Goal: Transaction & Acquisition: Book appointment/travel/reservation

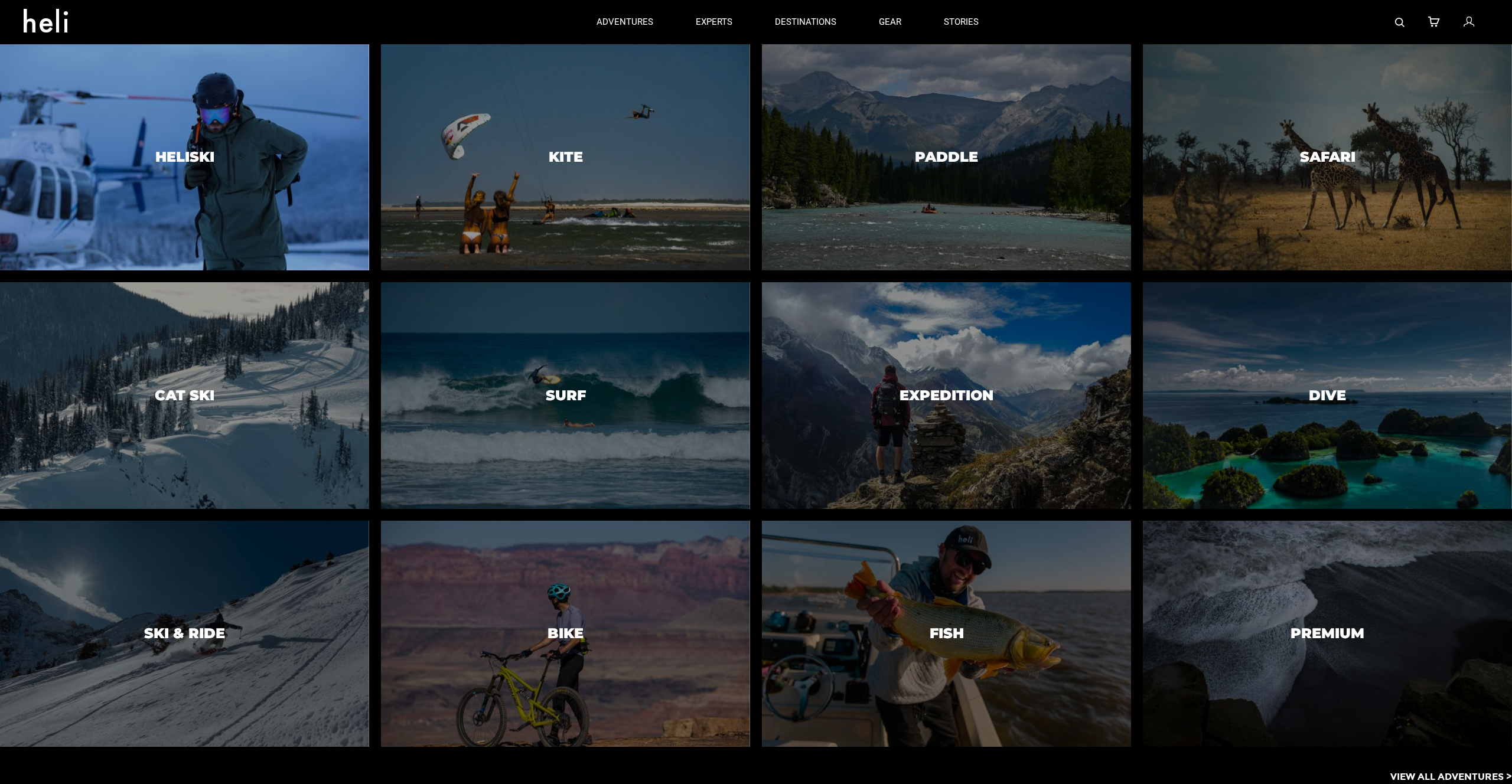
click at [240, 159] on div at bounding box center [184, 157] width 377 height 230
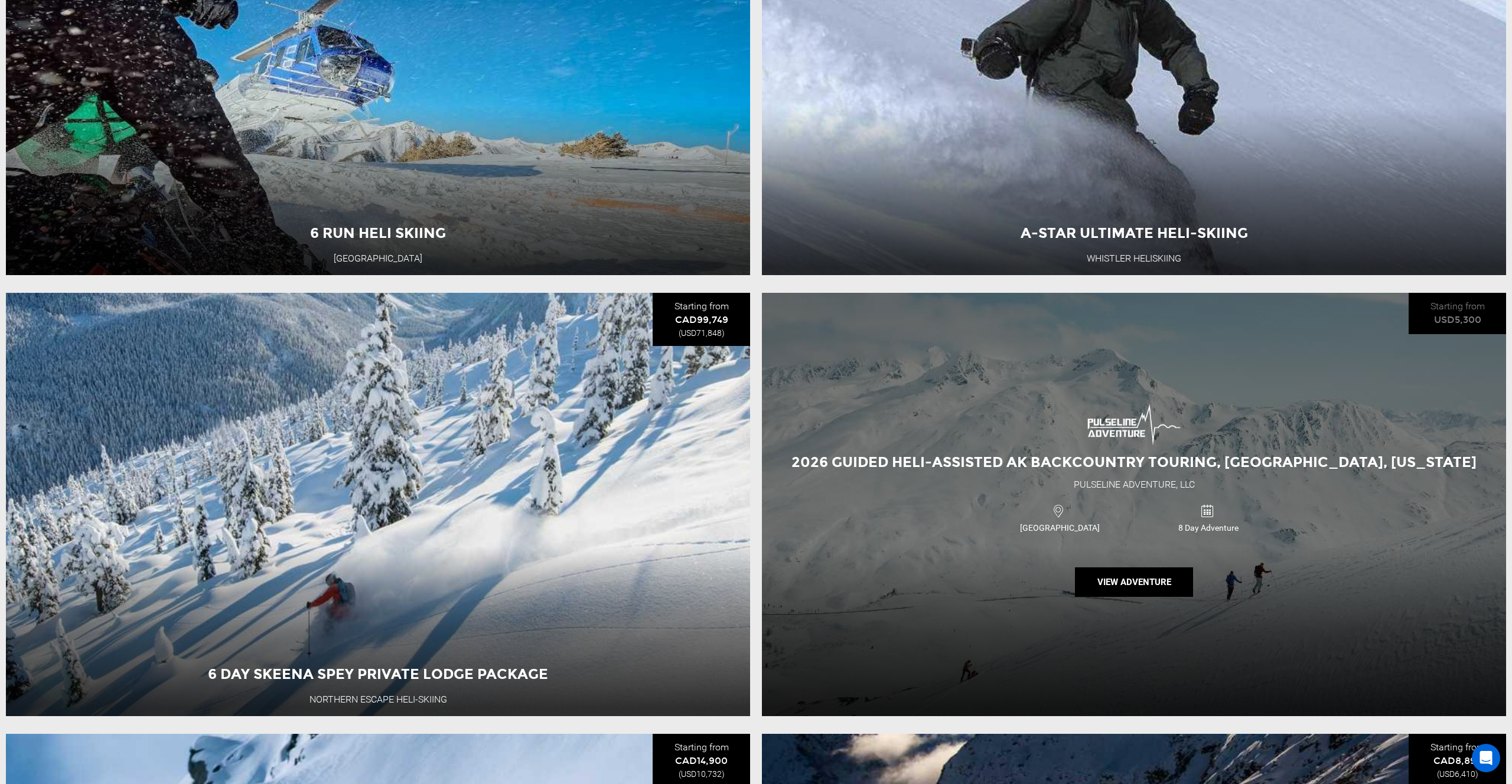
scroll to position [1044, 0]
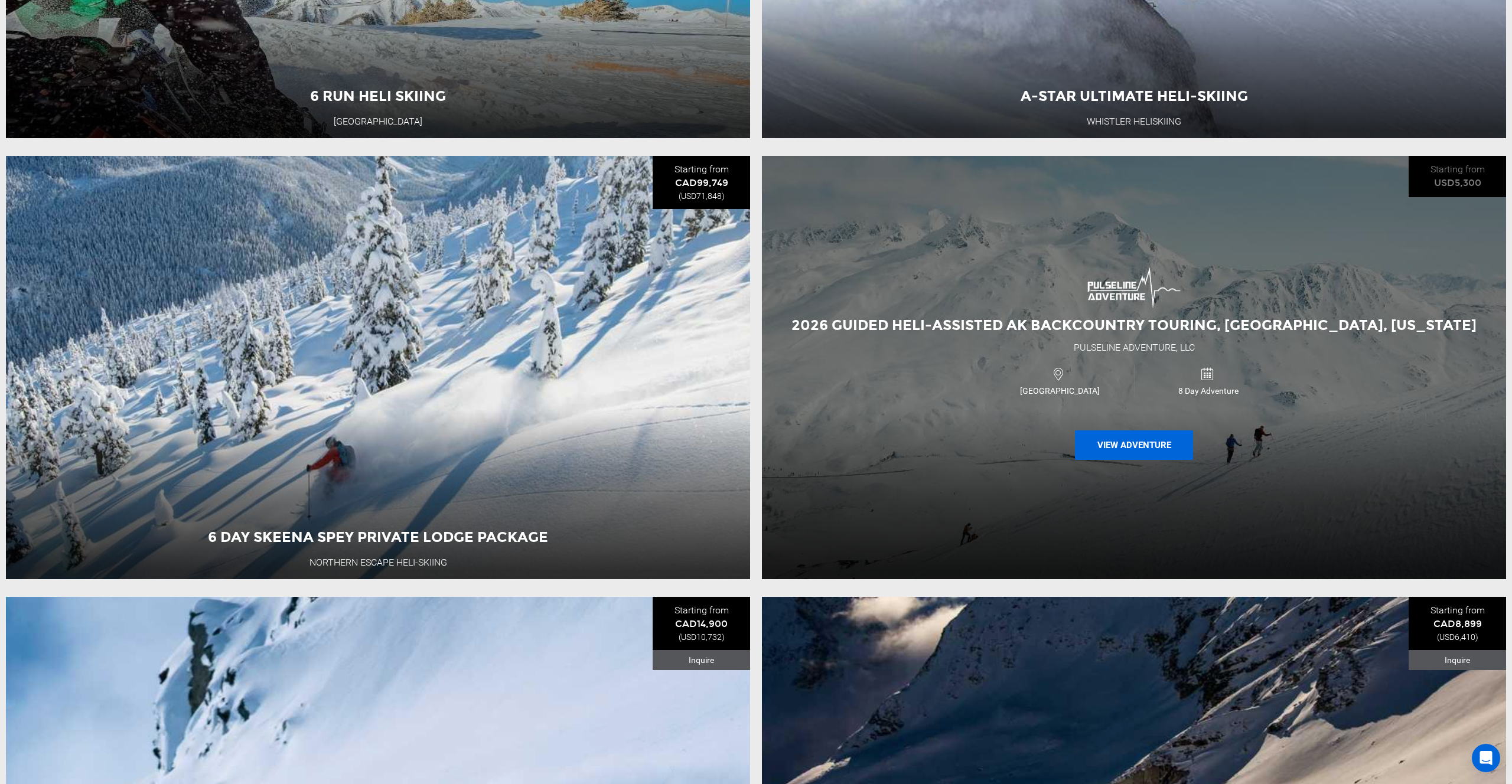
click at [1143, 443] on button "View Adventure" at bounding box center [1134, 445] width 118 height 30
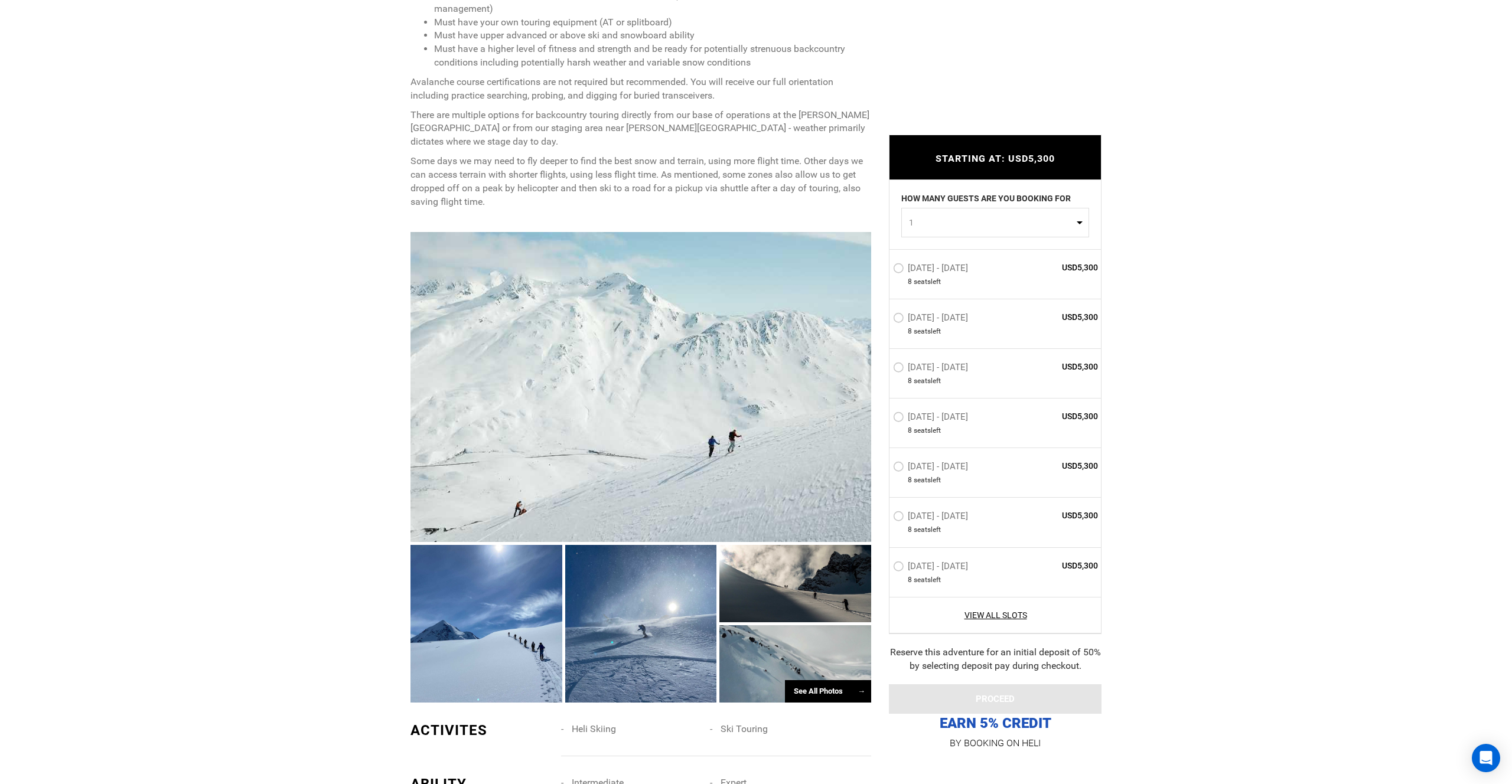
scroll to position [764, 0]
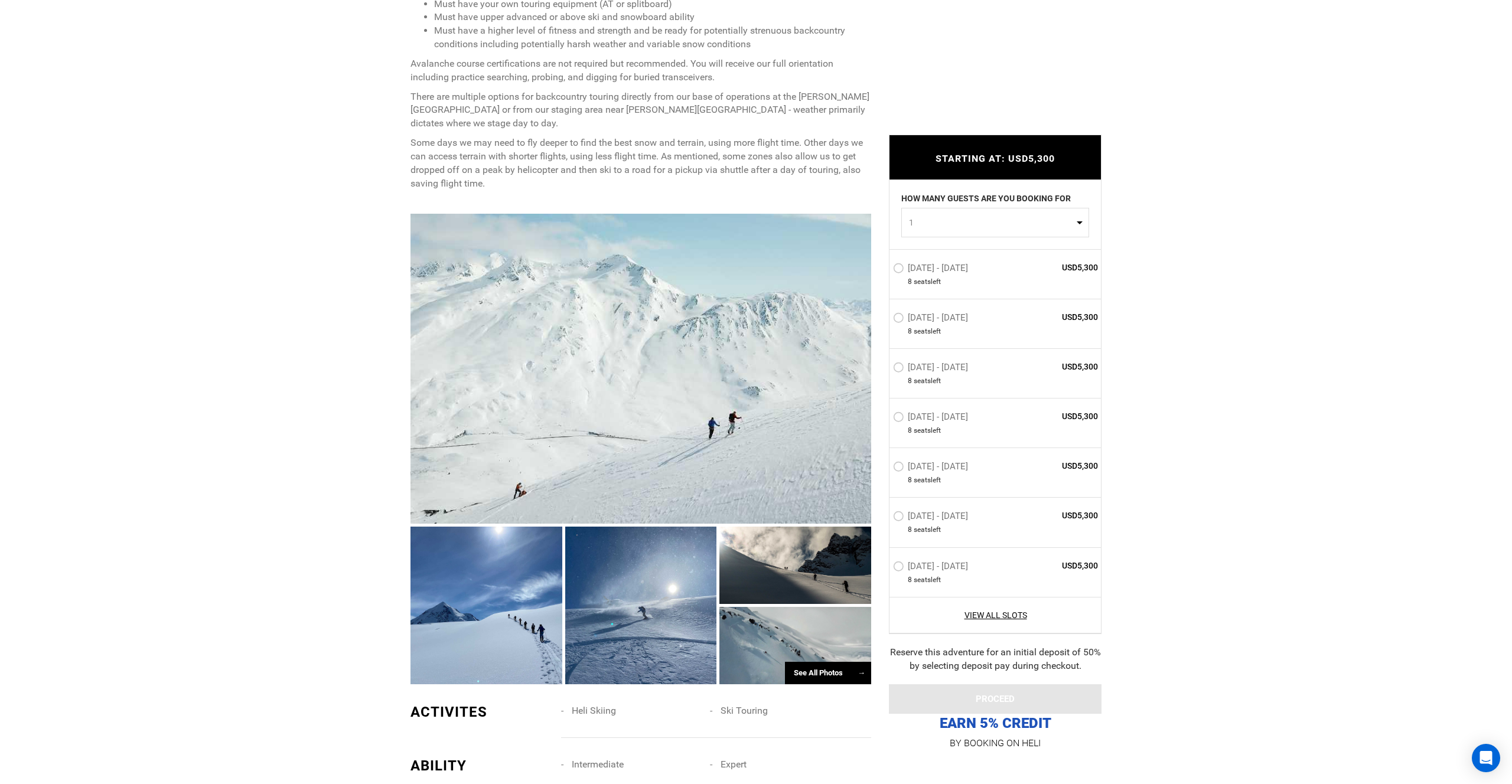
click at [1001, 724] on p "EARN 5% CREDIT" at bounding box center [995, 437] width 212 height 589
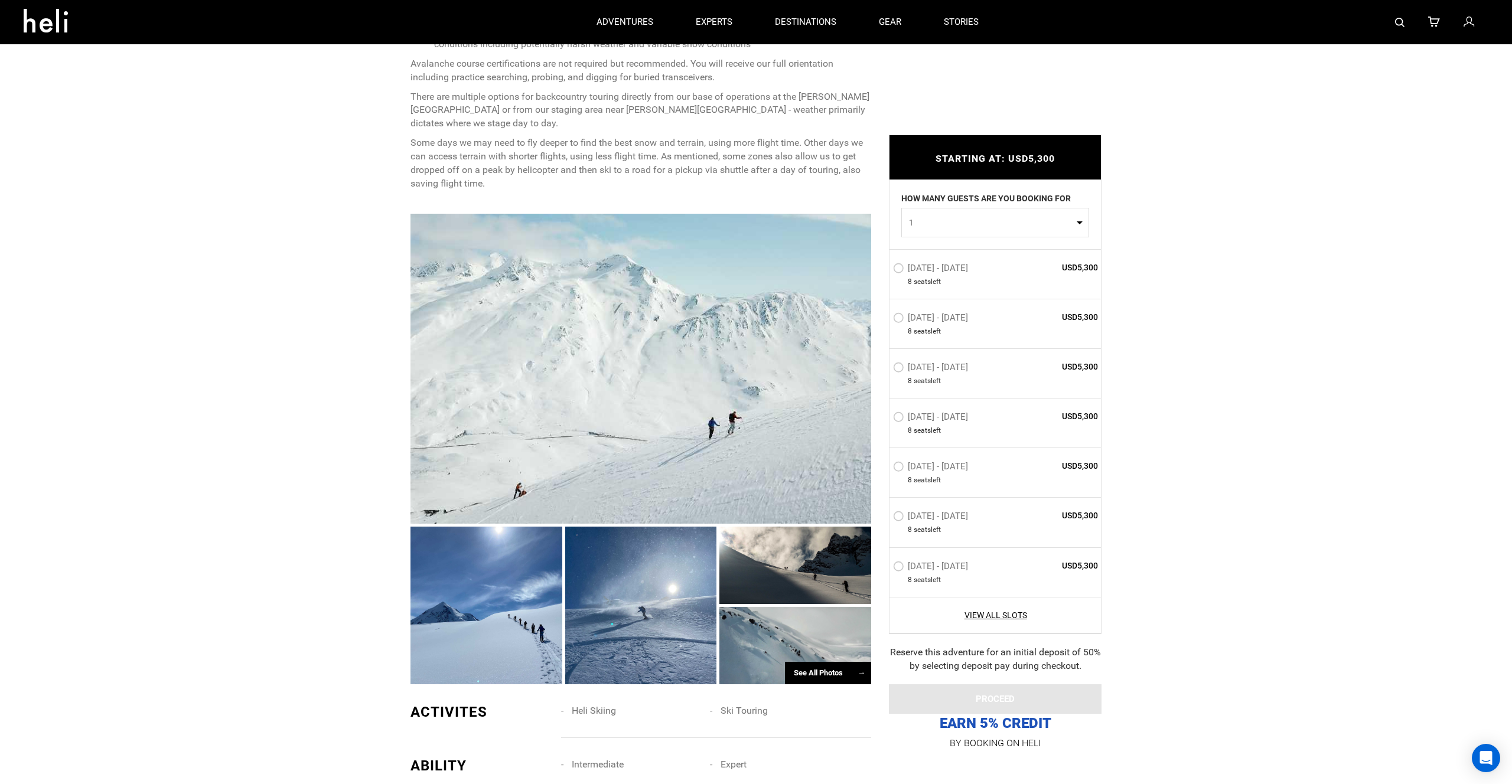
scroll to position [764, 0]
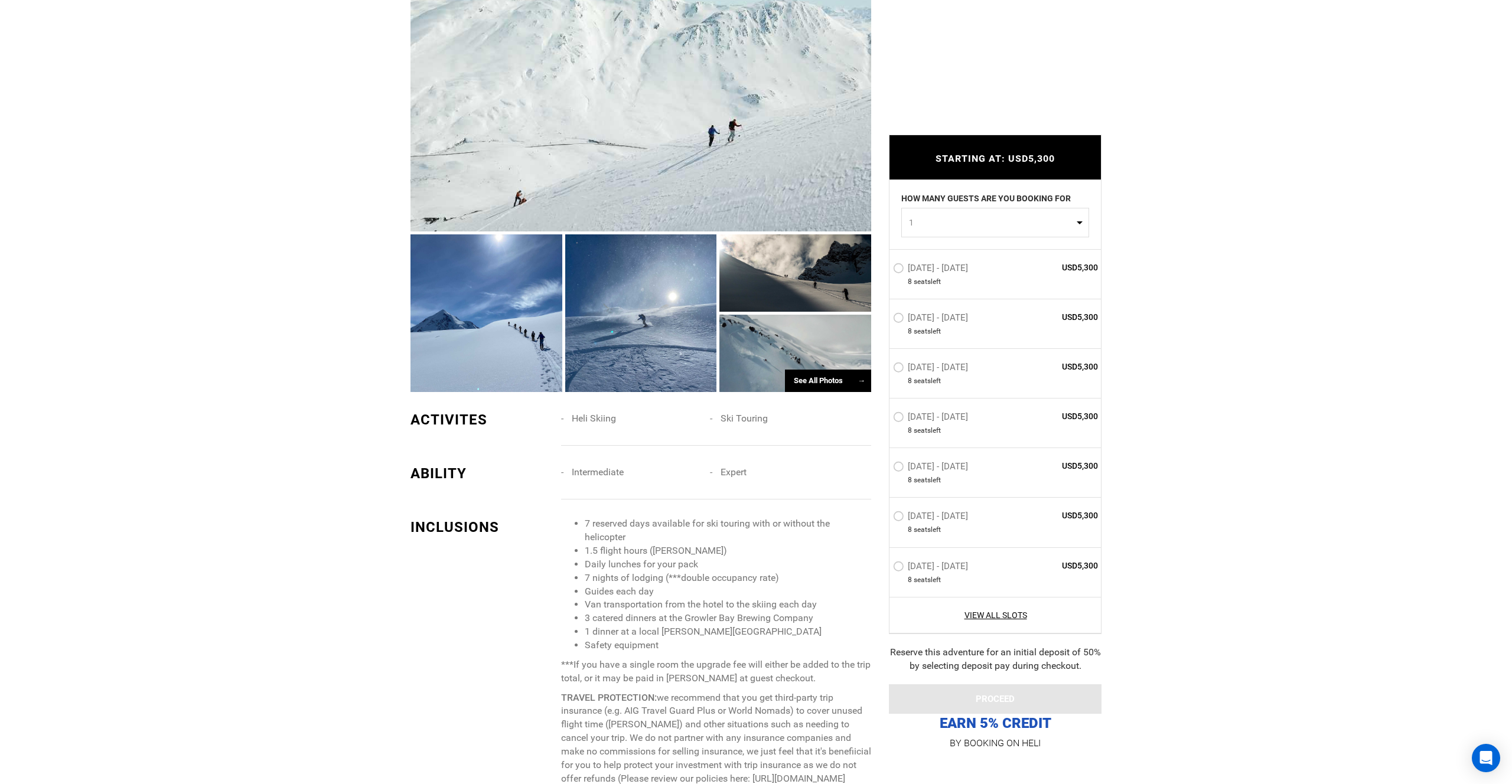
scroll to position [1058, 0]
